Goal: Transaction & Acquisition: Subscribe to service/newsletter

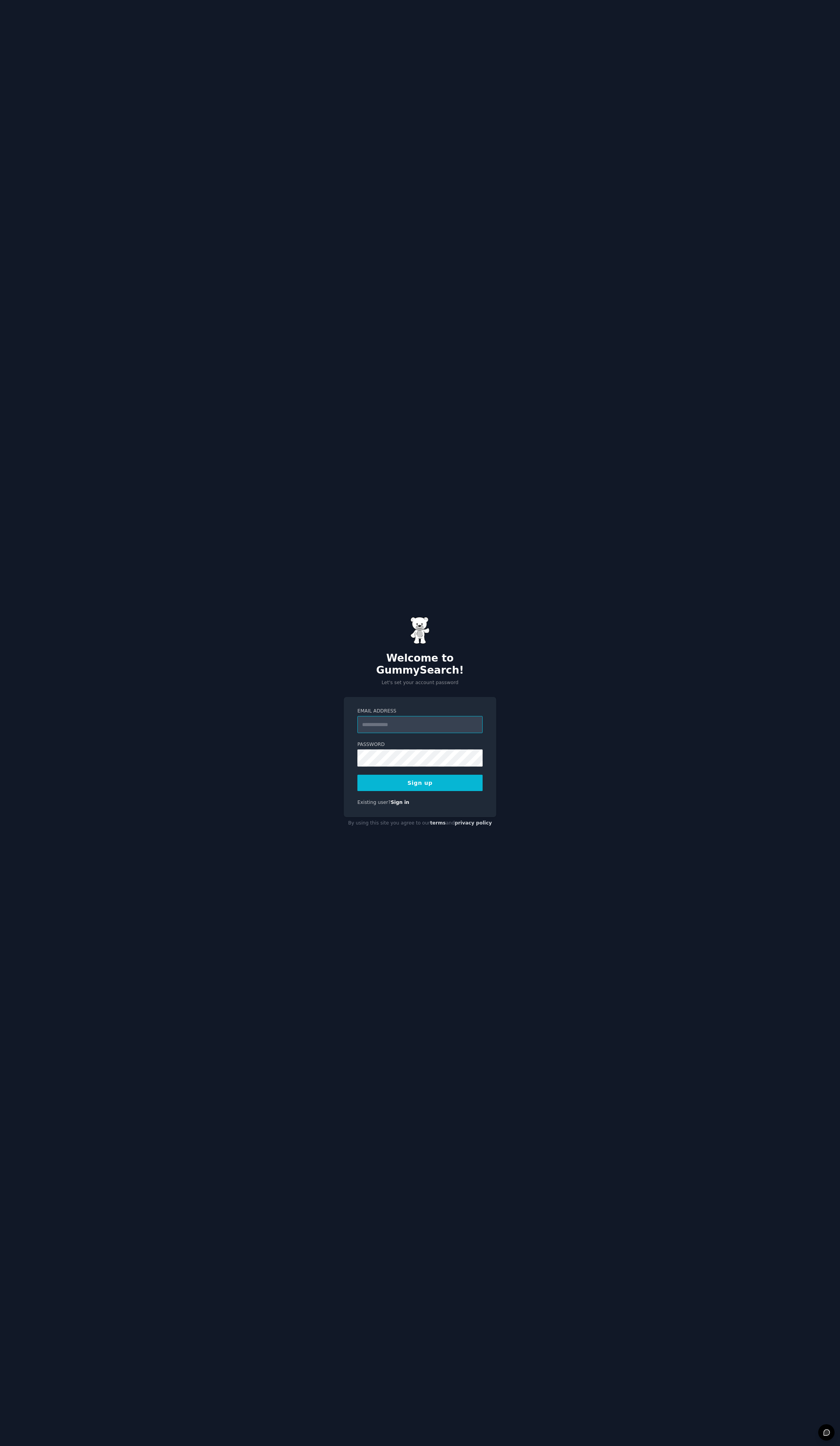
click at [358, 716] on input "Email Address" at bounding box center [420, 725] width 125 height 17
type input "**********"
click at [0, 1445] on com-1password-button at bounding box center [0, 1446] width 0 height 0
click at [427, 779] on button "Sign up" at bounding box center [420, 783] width 125 height 16
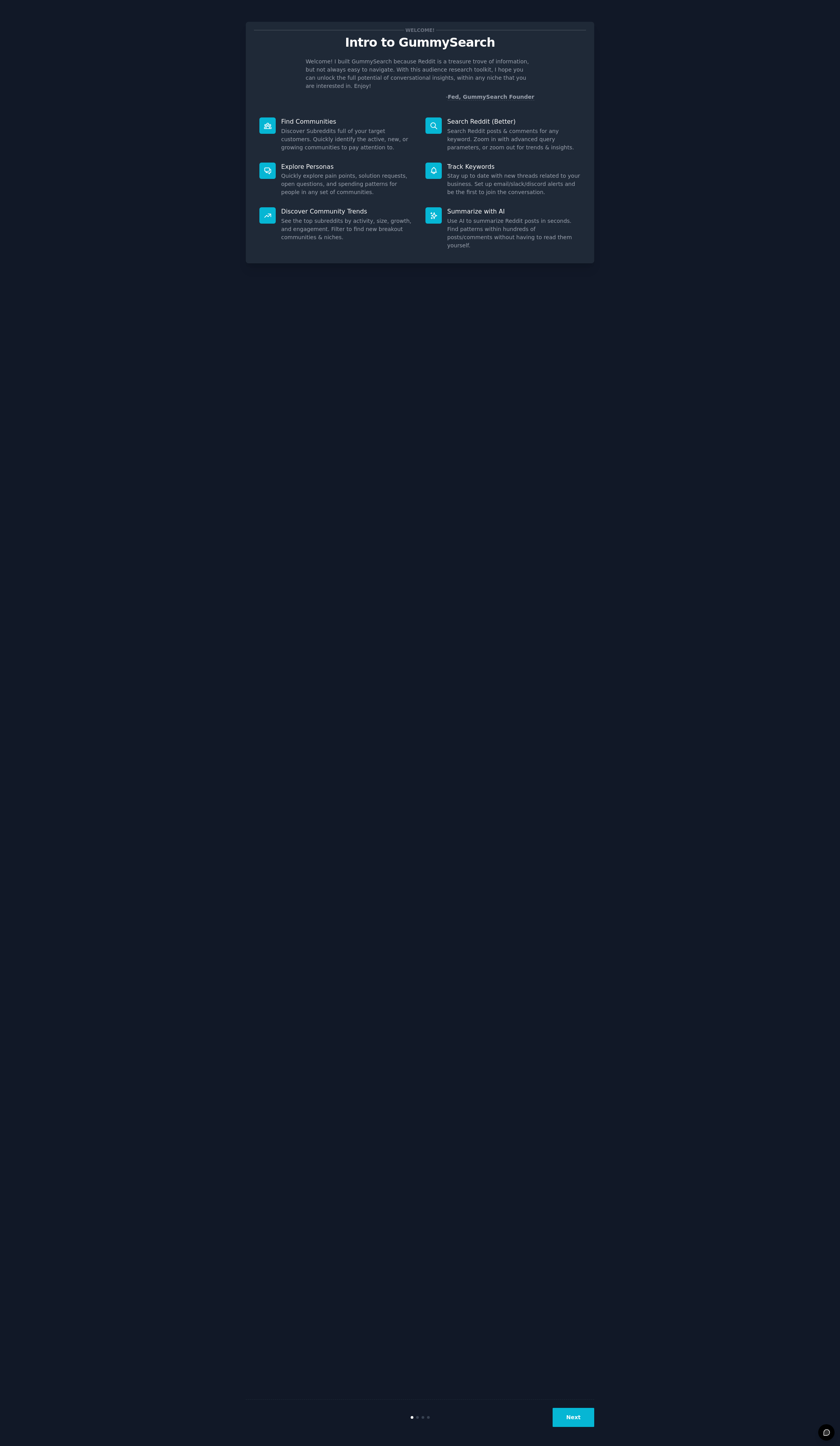
click at [745, 158] on div "Welcome! Intro to GummySearch Welcome! I built GummySearch because Reddit is a …" at bounding box center [420, 722] width 818 height 1424
click at [582, 1410] on button "Next" at bounding box center [573, 1417] width 42 height 19
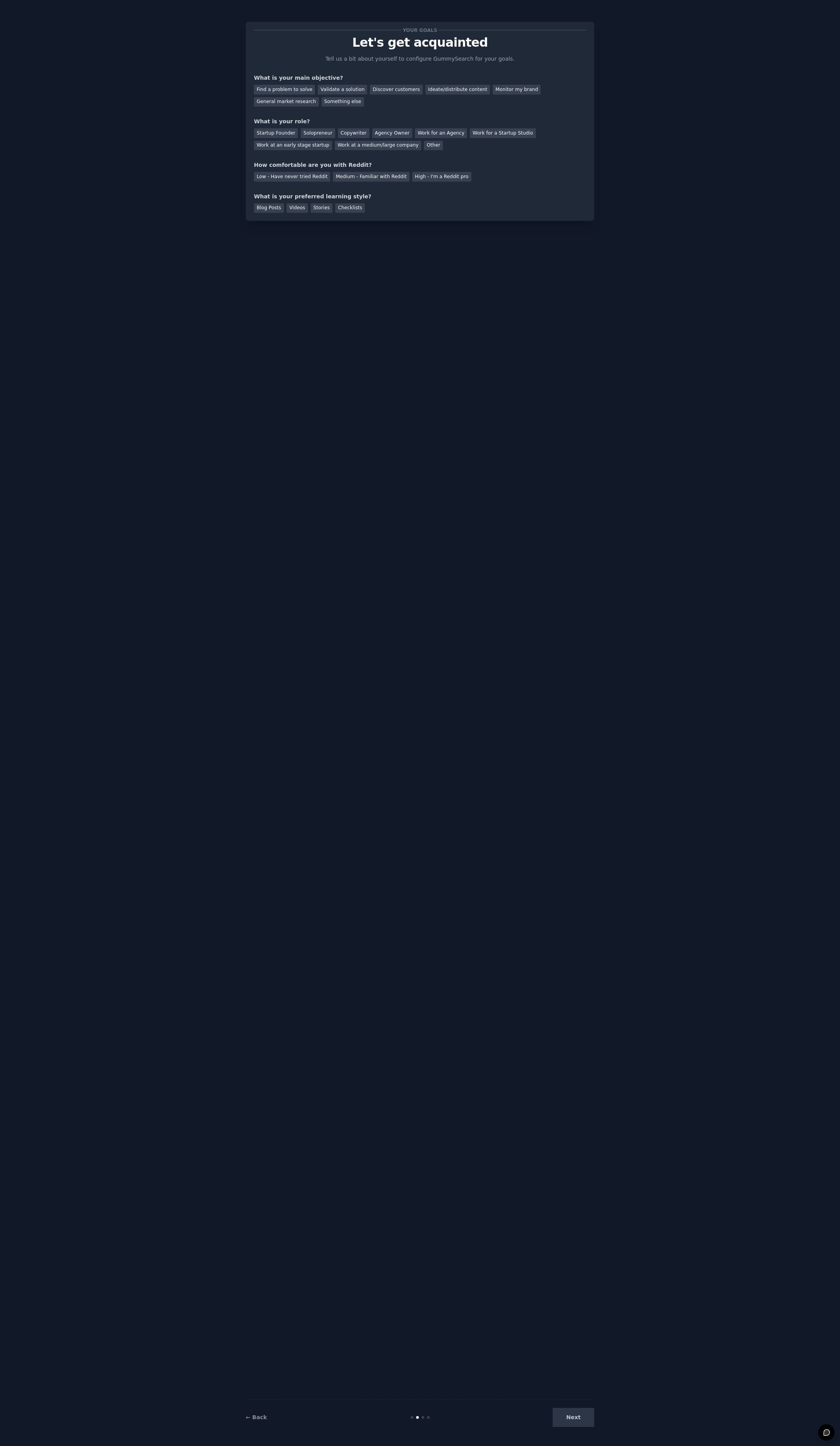
click at [488, 516] on div "Your goals Let's get acquainted Tell us a bit about yourself to configure Gummy…" at bounding box center [420, 722] width 348 height 1424
